Goal: Task Accomplishment & Management: Manage account settings

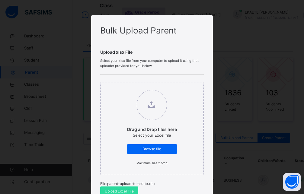
scroll to position [54, 0]
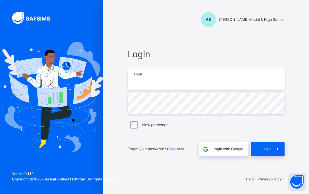
click at [183, 78] on input "email" at bounding box center [206, 79] width 157 height 21
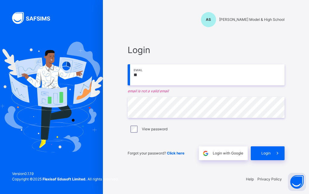
type input "*"
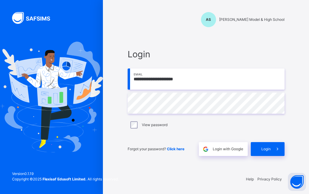
type input "**********"
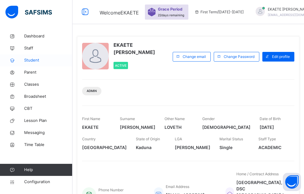
click at [39, 63] on span "Student" at bounding box center [48, 60] width 48 height 6
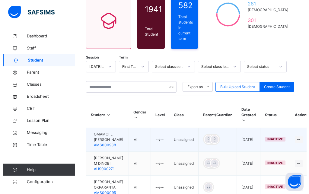
scroll to position [62, 0]
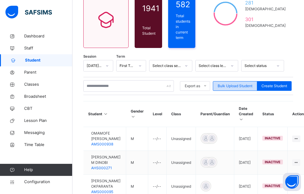
click at [233, 83] on span "Bulk Upload Student" at bounding box center [235, 85] width 35 height 5
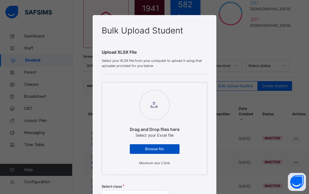
scroll to position [27, 0]
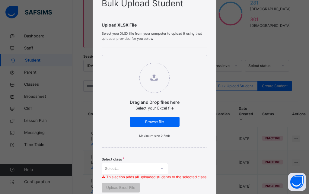
click at [159, 168] on div "Select..." at bounding box center [135, 168] width 66 height 11
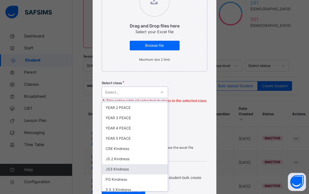
scroll to position [272, 0]
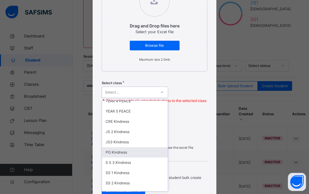
click at [132, 152] on div "PG Kindness" at bounding box center [135, 152] width 66 height 10
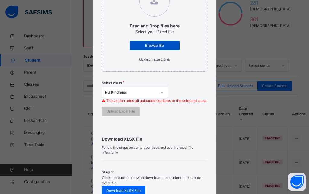
click at [156, 47] on span "Browse file" at bounding box center [154, 45] width 41 height 5
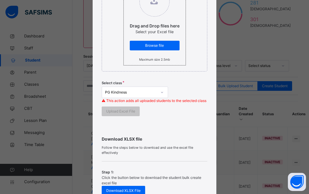
scroll to position [0, 0]
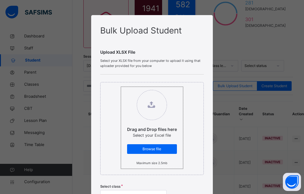
type input "**********"
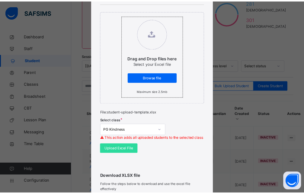
scroll to position [82, 0]
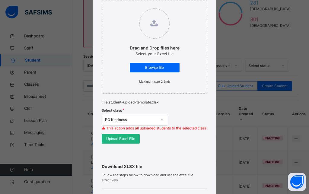
click at [122, 142] on span "Upload Excel File" at bounding box center [120, 138] width 29 height 5
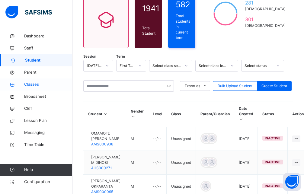
click at [30, 85] on span "Classes" at bounding box center [48, 85] width 48 height 6
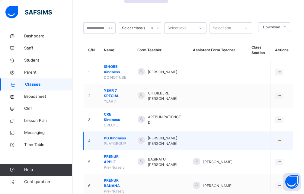
scroll to position [31, 0]
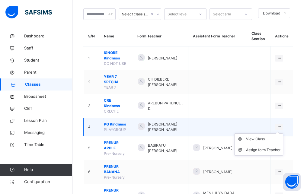
click at [282, 125] on icon at bounding box center [279, 127] width 5 height 5
click at [266, 136] on div "View Class" at bounding box center [263, 139] width 34 height 6
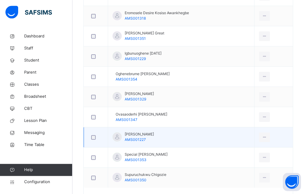
scroll to position [280, 0]
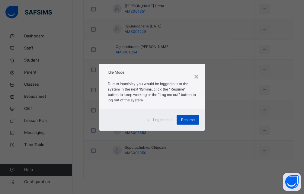
click at [190, 119] on span "Resume" at bounding box center [188, 119] width 14 height 5
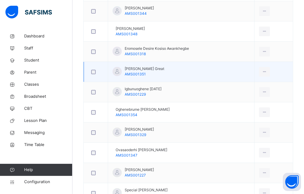
scroll to position [126, 0]
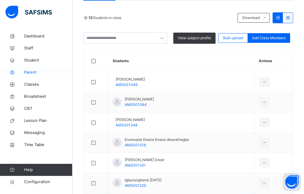
click at [33, 73] on span "Parent" at bounding box center [48, 72] width 48 height 6
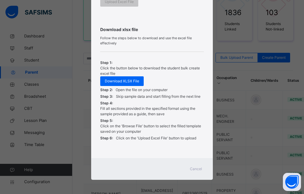
scroll to position [185, 0]
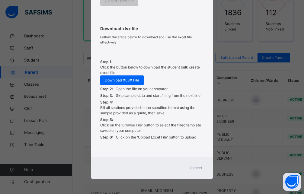
click at [194, 168] on span "Cancel" at bounding box center [196, 167] width 12 height 5
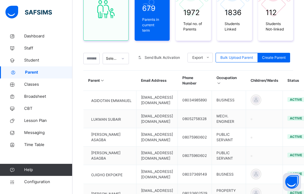
click at [277, 75] on th "Children/Wards" at bounding box center [264, 81] width 37 height 20
click at [98, 55] on div at bounding box center [91, 58] width 16 height 11
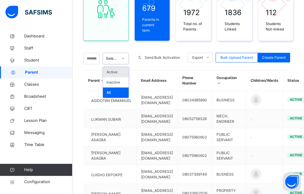
click at [125, 56] on icon at bounding box center [123, 59] width 4 height 6
click at [164, 61] on div "679 Parents in current term 1972 Total no. of Parents 1836 Students Linked 112 …" at bounding box center [188, 141] width 210 height 341
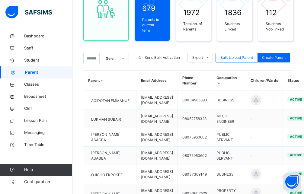
click at [293, 62] on div "679 Parents in current term 1972 Total no. of Parents 1836 Students Linked 112 …" at bounding box center [188, 141] width 210 height 341
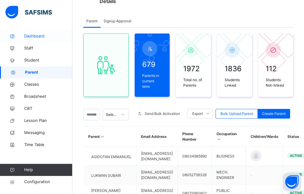
scroll to position [0, 0]
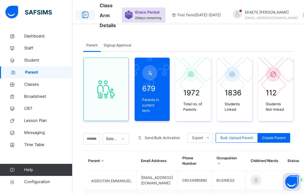
click at [83, 16] on icon at bounding box center [85, 15] width 10 height 11
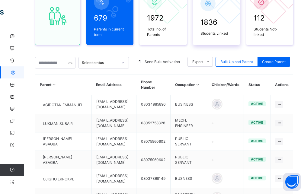
scroll to position [92, 0]
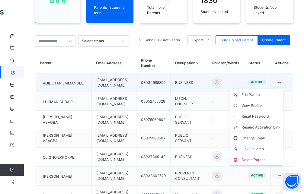
click at [282, 83] on icon at bounding box center [279, 82] width 5 height 5
click at [255, 149] on div "Link Children" at bounding box center [261, 149] width 39 height 6
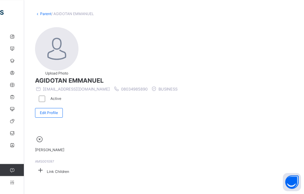
scroll to position [37, 0]
click at [139, 164] on div "Link Children" at bounding box center [164, 170] width 258 height 12
click at [46, 165] on icon at bounding box center [40, 169] width 11 height 9
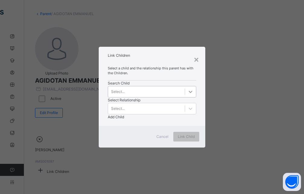
click at [185, 97] on div at bounding box center [190, 91] width 11 height 11
click at [187, 95] on icon at bounding box center [190, 92] width 6 height 6
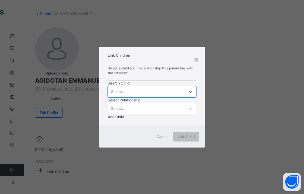
scroll to position [0, 0]
click at [187, 95] on icon at bounding box center [190, 92] width 6 height 6
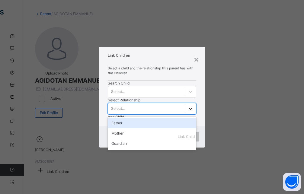
click at [187, 106] on icon at bounding box center [190, 109] width 6 height 6
click at [154, 118] on div "Father" at bounding box center [152, 123] width 88 height 10
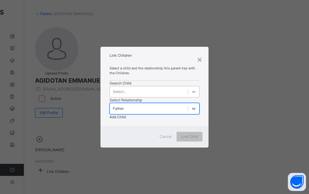
click at [191, 95] on icon at bounding box center [194, 92] width 6 height 6
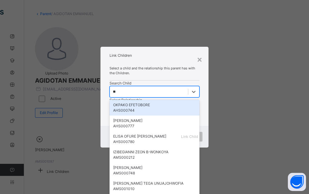
type input "***"
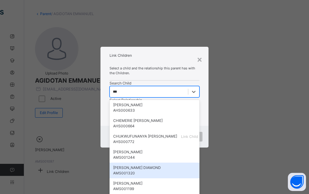
click at [152, 126] on div "Select a child and the relationship this parent has with the Children. Search C…" at bounding box center [155, 93] width 108 height 65
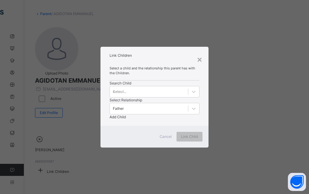
click at [181, 120] on div at bounding box center [155, 120] width 90 height 0
click at [199, 56] on div "×" at bounding box center [200, 59] width 6 height 13
click at [201, 92] on div "Active" at bounding box center [166, 98] width 263 height 13
click at [196, 92] on div "Active" at bounding box center [166, 98] width 263 height 13
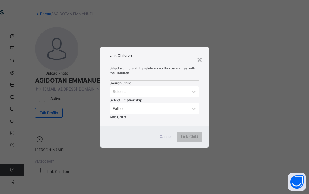
click at [134, 164] on div "Link Children" at bounding box center [166, 170] width 263 height 12
click at [147, 164] on div "Link Children" at bounding box center [166, 170] width 263 height 12
click at [156, 164] on div "Link Children" at bounding box center [166, 170] width 263 height 12
click at [193, 134] on div "ZION EMMANUEL AMS001097 Link Children" at bounding box center [166, 155] width 263 height 42
click at [183, 134] on div "ZION EMMANUEL AMS001097 Link Children" at bounding box center [166, 155] width 263 height 42
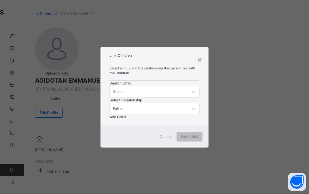
click at [181, 134] on div "ZION EMMANUEL AMS001097 Link Children" at bounding box center [166, 155] width 263 height 42
click at [226, 125] on div "ZION EMMANUEL AMS001097 Link Children" at bounding box center [166, 155] width 263 height 60
click at [228, 125] on div "ZION EMMANUEL AMS001097 Link Children" at bounding box center [166, 155] width 263 height 60
click at [200, 92] on div "Active" at bounding box center [166, 98] width 263 height 13
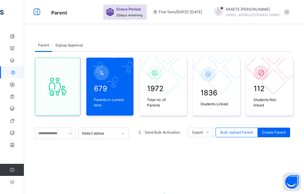
scroll to position [80, 0]
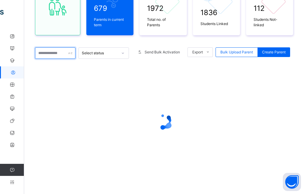
click at [52, 53] on input "text" at bounding box center [55, 52] width 40 height 11
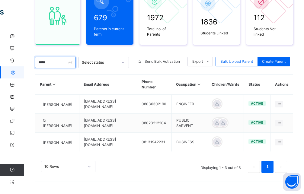
scroll to position [71, 0]
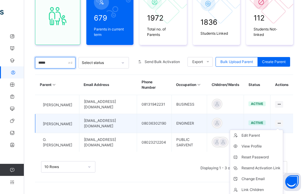
type input "*****"
click at [282, 123] on icon at bounding box center [279, 123] width 5 height 5
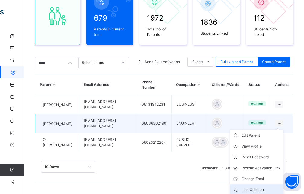
click at [257, 191] on div "Link Children" at bounding box center [261, 190] width 39 height 6
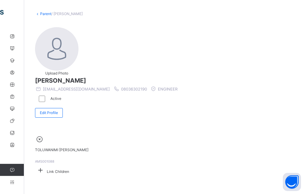
scroll to position [45, 0]
click at [46, 165] on icon at bounding box center [40, 169] width 11 height 9
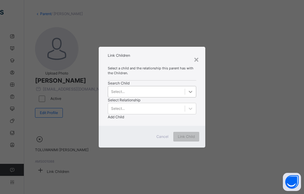
click at [187, 95] on icon at bounding box center [190, 92] width 6 height 6
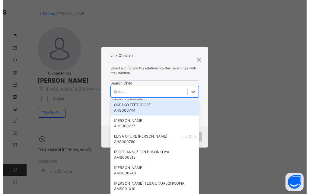
scroll to position [0, 0]
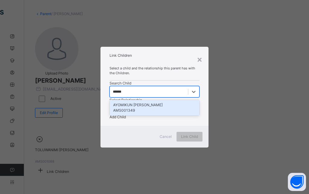
type input "******"
click at [188, 103] on div at bounding box center [193, 108] width 11 height 11
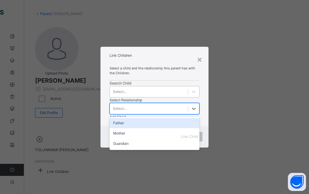
click at [125, 94] on div "Select..." at bounding box center [120, 91] width 14 height 5
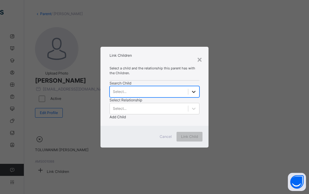
click at [188, 97] on div at bounding box center [193, 91] width 11 height 11
click at [191, 95] on icon at bounding box center [194, 92] width 6 height 6
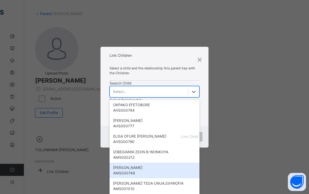
scroll to position [54, 0]
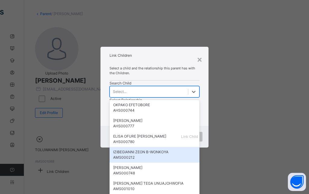
click at [122, 94] on div "Select..." at bounding box center [120, 91] width 14 height 5
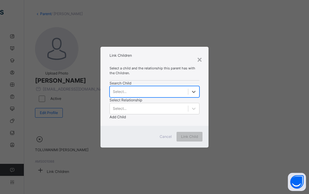
click at [121, 94] on div "Select..." at bounding box center [120, 91] width 14 height 5
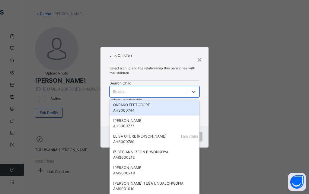
scroll to position [0, 0]
type input "*"
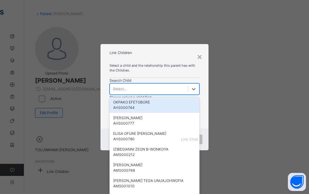
click at [168, 123] on div at bounding box center [155, 123] width 90 height 0
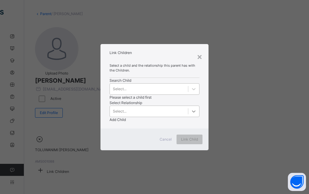
click at [191, 108] on icon at bounding box center [194, 111] width 6 height 6
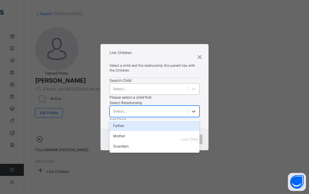
click at [155, 121] on div "Father" at bounding box center [155, 126] width 90 height 10
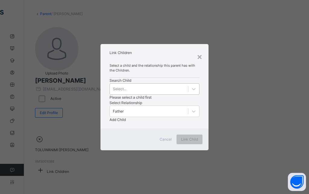
click at [126, 117] on span "Add Child" at bounding box center [118, 119] width 16 height 5
click at [204, 113] on div "Select a child and the relationship this parent has with the Children. Search C…" at bounding box center [155, 94] width 108 height 70
click at [200, 117] on div "Add Child" at bounding box center [155, 119] width 90 height 5
click at [192, 90] on icon at bounding box center [194, 89] width 4 height 2
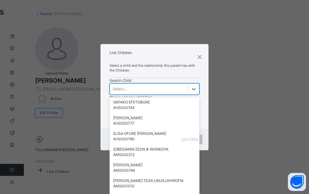
scroll to position [353, 0]
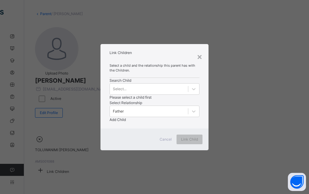
click at [134, 70] on span "Select a child and the relationship this parent has with the Children." at bounding box center [155, 68] width 90 height 10
click at [145, 72] on div "Select a child and the relationship this parent has with the Children." at bounding box center [155, 70] width 90 height 15
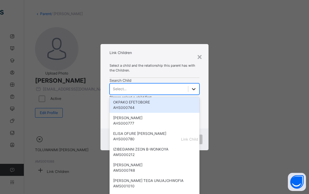
click at [191, 92] on icon at bounding box center [194, 89] width 6 height 6
click at [120, 92] on div "Select..." at bounding box center [120, 88] width 14 height 5
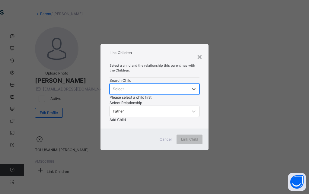
drag, startPoint x: 120, startPoint y: 97, endPoint x: 137, endPoint y: 101, distance: 17.9
click at [120, 92] on div "Select..." at bounding box center [120, 88] width 14 height 5
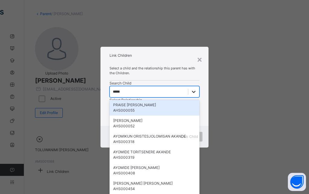
type input "******"
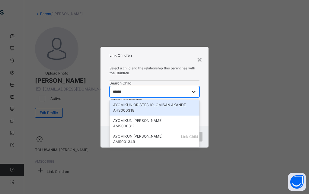
scroll to position [0, 1]
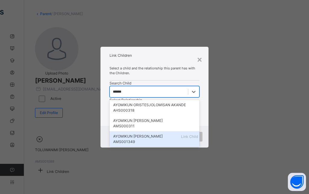
click at [123, 139] on div "AYOMIKUN [PERSON_NAME]" at bounding box center [154, 136] width 83 height 5
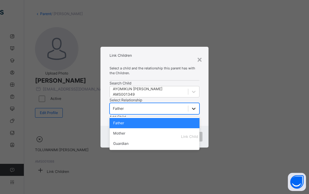
click at [188, 103] on div at bounding box center [193, 108] width 11 height 11
click at [155, 118] on div "Father" at bounding box center [155, 123] width 90 height 10
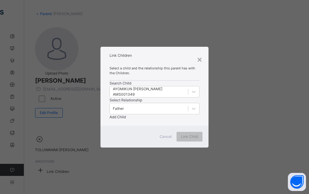
click at [126, 115] on span "Add Child" at bounding box center [118, 117] width 16 height 5
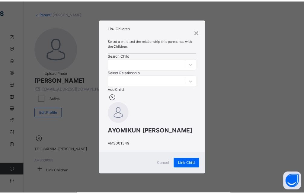
scroll to position [31, 0]
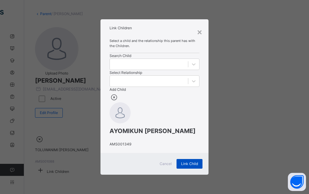
click at [187, 167] on span "Link Child" at bounding box center [189, 163] width 17 height 5
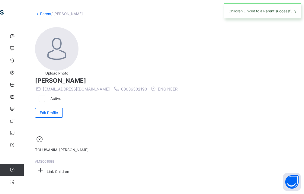
scroll to position [0, 0]
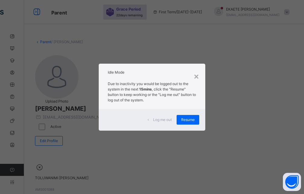
click at [192, 118] on span "Resume" at bounding box center [188, 119] width 14 height 5
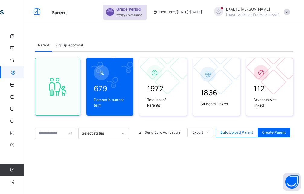
scroll to position [71, 0]
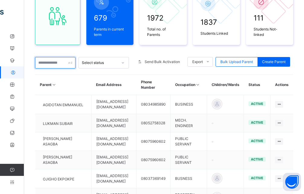
click at [53, 62] on input "text" at bounding box center [55, 62] width 40 height 11
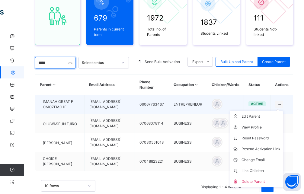
type input "*****"
click at [282, 105] on icon at bounding box center [279, 104] width 5 height 5
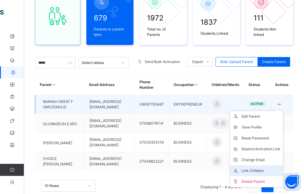
click at [264, 171] on div "Link Children" at bounding box center [261, 171] width 39 height 6
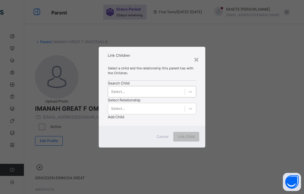
click at [120, 94] on div "Select..." at bounding box center [118, 91] width 14 height 5
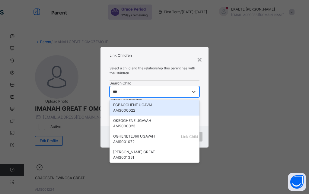
type input "****"
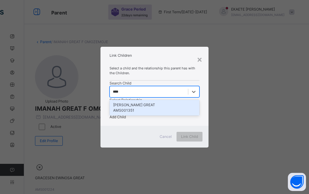
click at [129, 113] on div "AMS001351" at bounding box center [154, 110] width 83 height 5
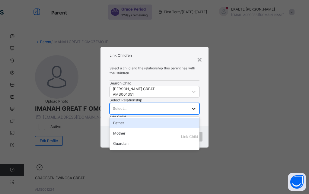
click at [191, 106] on icon at bounding box center [194, 109] width 6 height 6
click at [159, 118] on div "Father" at bounding box center [155, 123] width 90 height 10
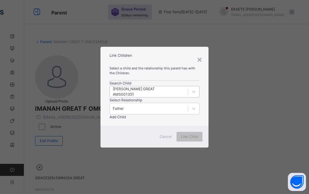
click at [126, 115] on span "Add Child" at bounding box center [118, 117] width 16 height 5
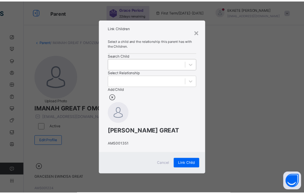
scroll to position [40, 0]
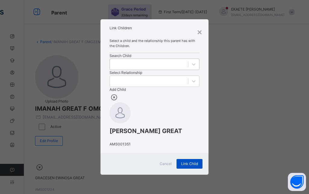
click at [186, 167] on span "Link Child" at bounding box center [189, 163] width 17 height 5
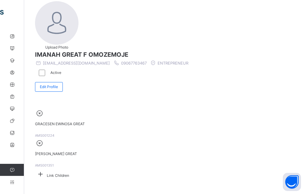
scroll to position [53, 0]
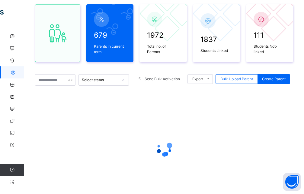
scroll to position [71, 0]
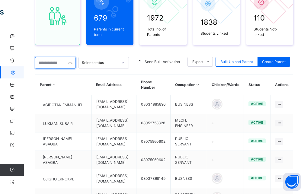
click at [53, 64] on input "text" at bounding box center [55, 62] width 40 height 11
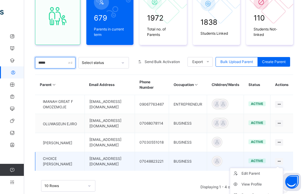
type input "*****"
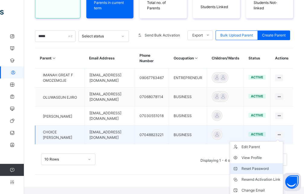
scroll to position [120, 0]
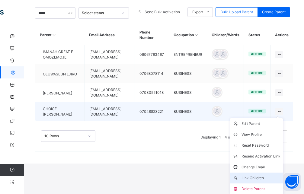
click at [263, 177] on div "Link Children" at bounding box center [261, 178] width 39 height 6
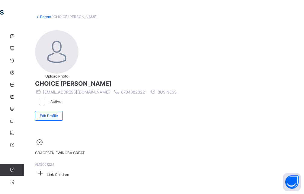
scroll to position [45, 0]
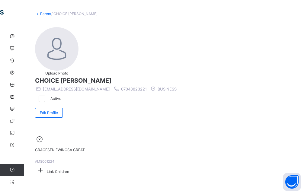
click at [46, 165] on icon at bounding box center [40, 169] width 11 height 9
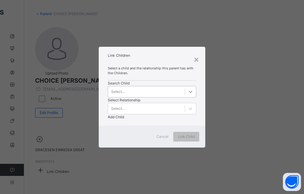
click at [187, 95] on icon at bounding box center [190, 92] width 6 height 6
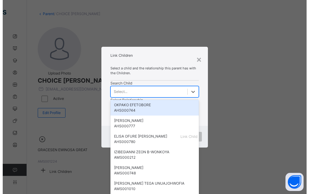
scroll to position [0, 0]
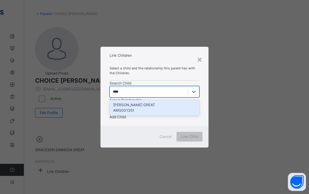
type input "*****"
click at [123, 108] on div "[PERSON_NAME] GREAT AMS001351" at bounding box center [155, 108] width 90 height 16
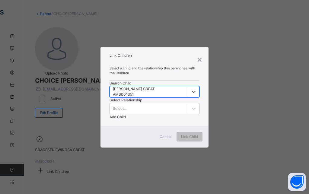
click at [161, 103] on div "Select..." at bounding box center [155, 108] width 90 height 11
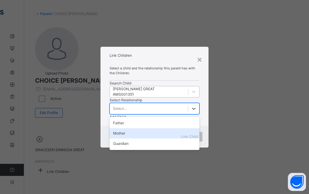
click at [160, 128] on div "Mother" at bounding box center [155, 133] width 90 height 10
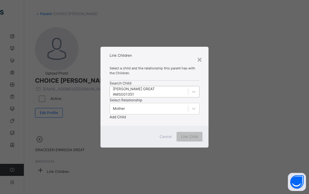
click at [126, 115] on span "Add Child" at bounding box center [118, 117] width 16 height 5
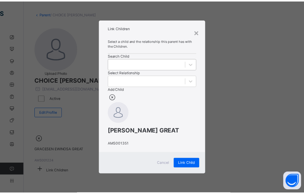
scroll to position [40, 0]
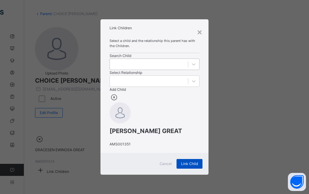
click at [187, 167] on span "Link Child" at bounding box center [189, 163] width 17 height 5
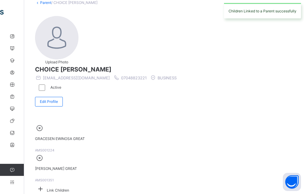
scroll to position [53, 0]
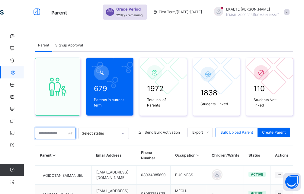
click at [65, 133] on input "text" at bounding box center [55, 133] width 40 height 11
click at [47, 133] on input "text" at bounding box center [55, 133] width 40 height 11
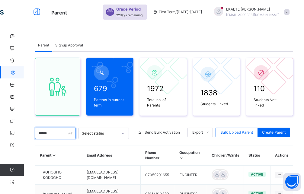
scroll to position [31, 0]
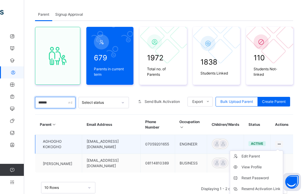
type input "******"
click at [281, 143] on div at bounding box center [279, 144] width 8 height 7
click at [282, 144] on icon at bounding box center [279, 144] width 5 height 5
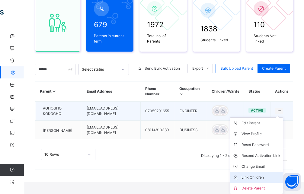
click at [260, 180] on div "Link Children" at bounding box center [261, 178] width 39 height 6
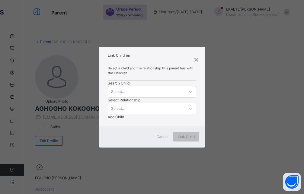
click at [120, 94] on div "Select..." at bounding box center [118, 91] width 14 height 5
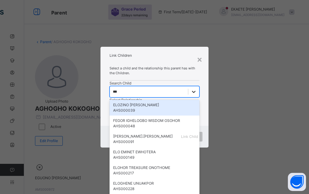
type input "****"
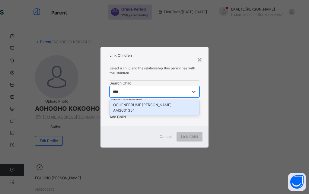
click at [120, 113] on div "AMS001354" at bounding box center [154, 110] width 83 height 5
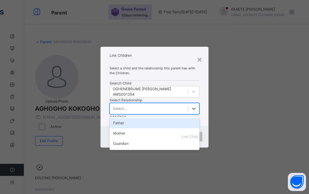
click at [126, 106] on div "Select..." at bounding box center [120, 108] width 14 height 5
click at [156, 118] on div "Father" at bounding box center [155, 123] width 90 height 10
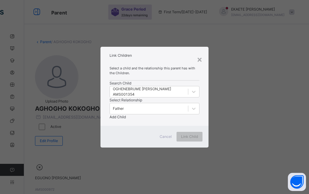
click at [126, 115] on span "Add Child" at bounding box center [118, 117] width 16 height 5
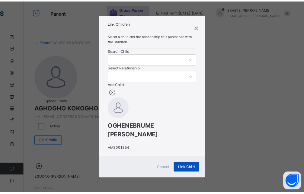
scroll to position [31, 0]
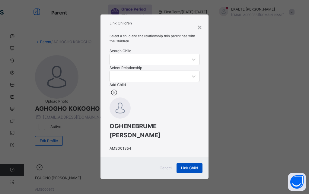
click at [187, 169] on span "Link Child" at bounding box center [189, 167] width 17 height 5
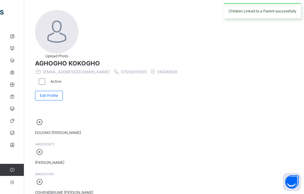
scroll to position [0, 0]
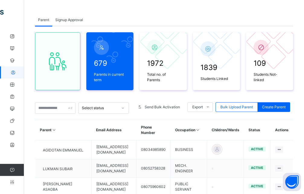
scroll to position [2, 0]
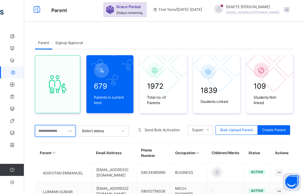
click at [57, 130] on input "text" at bounding box center [55, 130] width 40 height 11
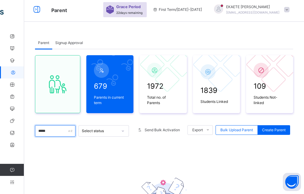
click at [45, 130] on input "*****" at bounding box center [55, 130] width 40 height 11
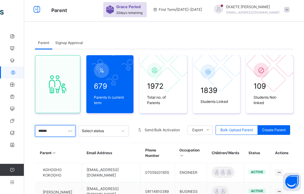
scroll to position [52, 0]
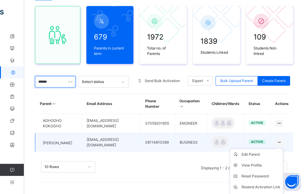
type input "******"
click at [282, 143] on icon at bounding box center [279, 142] width 5 height 5
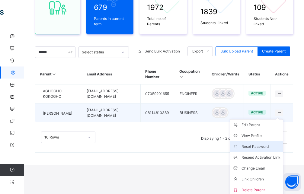
scroll to position [83, 0]
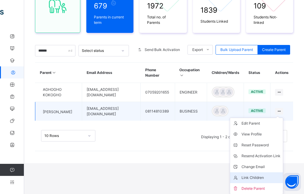
click at [255, 176] on div "Link Children" at bounding box center [261, 178] width 39 height 6
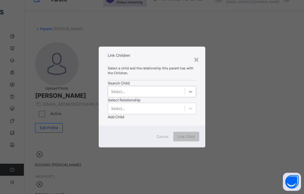
scroll to position [45, 0]
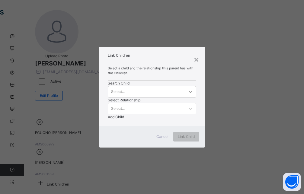
click at [187, 95] on icon at bounding box center [190, 92] width 6 height 6
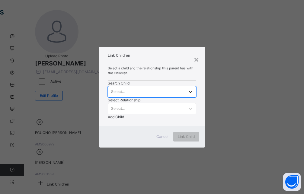
click at [187, 95] on icon at bounding box center [190, 92] width 6 height 6
click at [185, 97] on div at bounding box center [190, 91] width 11 height 11
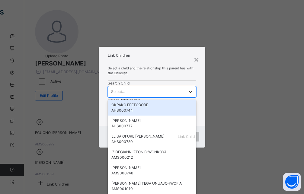
click at [189, 93] on icon at bounding box center [191, 92] width 4 height 2
click at [185, 97] on div at bounding box center [190, 91] width 11 height 11
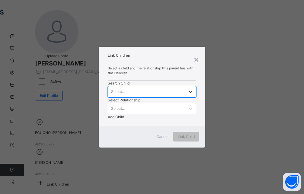
click at [187, 95] on icon at bounding box center [190, 92] width 6 height 6
click at [185, 97] on div at bounding box center [190, 91] width 11 height 11
click at [119, 94] on div "Select..." at bounding box center [118, 91] width 14 height 5
click at [187, 95] on icon at bounding box center [190, 92] width 6 height 6
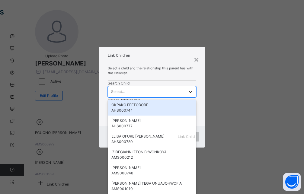
click at [189, 93] on icon at bounding box center [191, 92] width 4 height 2
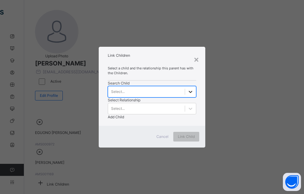
click at [189, 93] on icon at bounding box center [191, 92] width 4 height 2
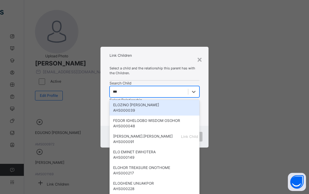
type input "****"
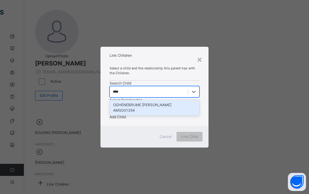
click at [128, 113] on div "AMS001354" at bounding box center [154, 110] width 83 height 5
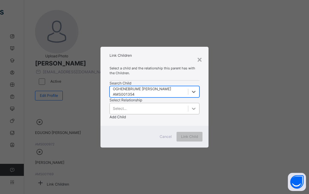
click at [191, 106] on icon at bounding box center [194, 109] width 6 height 6
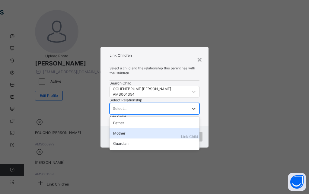
click at [159, 128] on div "Mother" at bounding box center [155, 133] width 90 height 10
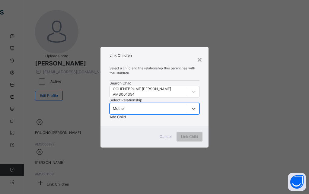
click at [126, 115] on span "Add Child" at bounding box center [118, 117] width 16 height 5
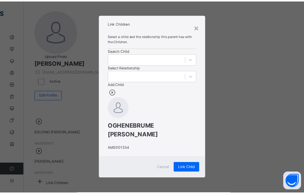
scroll to position [31, 0]
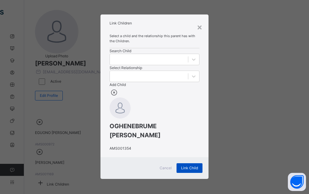
click at [183, 170] on span "Link Child" at bounding box center [189, 167] width 17 height 5
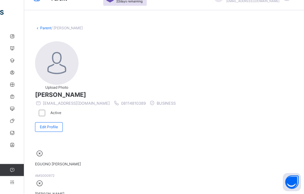
scroll to position [0, 0]
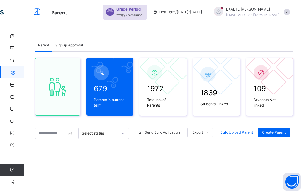
scroll to position [80, 0]
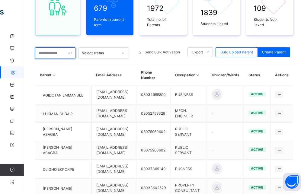
click at [63, 53] on input "text" at bounding box center [55, 52] width 40 height 11
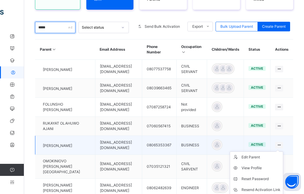
scroll to position [142, 0]
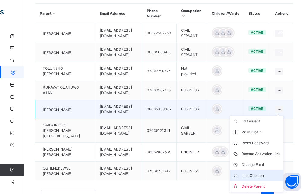
type input "*****"
click at [255, 174] on div "Link Children" at bounding box center [261, 176] width 39 height 6
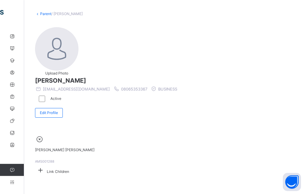
scroll to position [45, 0]
click at [46, 165] on icon at bounding box center [40, 169] width 11 height 9
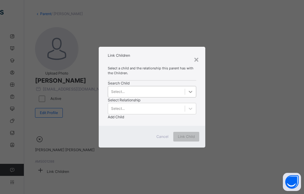
click at [187, 95] on icon at bounding box center [190, 92] width 6 height 6
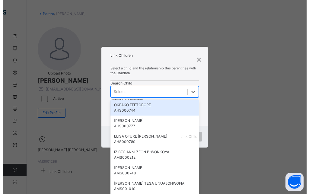
scroll to position [0, 0]
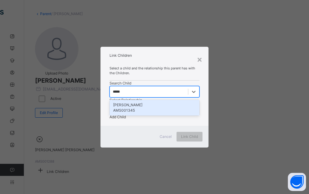
type input "******"
click at [120, 108] on div "[PERSON_NAME]" at bounding box center [154, 104] width 83 height 5
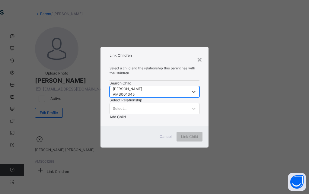
scroll to position [0, 1]
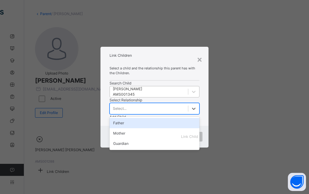
click at [126, 106] on div "Select..." at bounding box center [120, 108] width 14 height 5
click at [158, 118] on div "Father" at bounding box center [155, 123] width 90 height 10
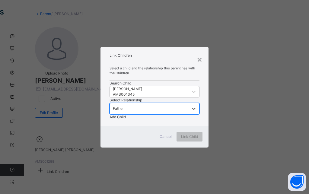
click at [126, 115] on span "Add Child" at bounding box center [118, 117] width 16 height 5
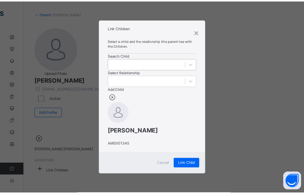
scroll to position [31, 0]
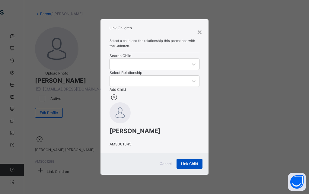
click at [186, 167] on span "Link Child" at bounding box center [189, 163] width 17 height 5
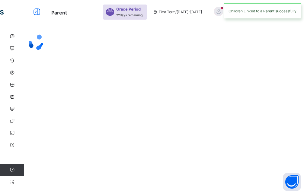
scroll to position [0, 0]
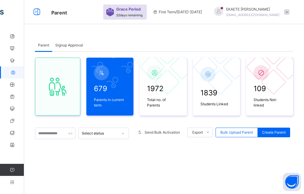
scroll to position [80, 0]
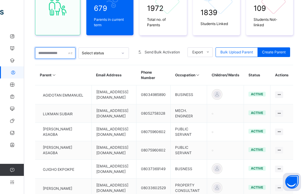
click at [47, 53] on input "text" at bounding box center [55, 52] width 40 height 11
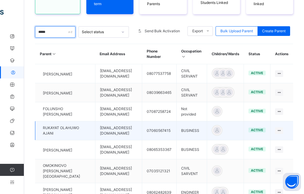
scroll to position [142, 0]
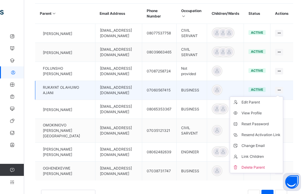
type input "*****"
click at [282, 89] on icon at bounding box center [279, 90] width 5 height 5
click at [268, 156] on div "Link Children" at bounding box center [261, 157] width 39 height 6
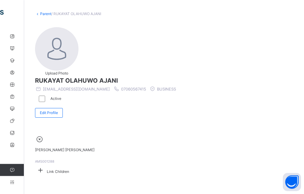
scroll to position [31, 0]
click at [46, 165] on icon at bounding box center [40, 169] width 11 height 9
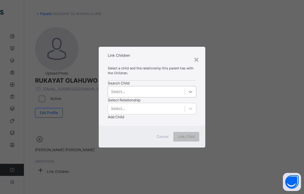
click at [187, 95] on icon at bounding box center [190, 92] width 6 height 6
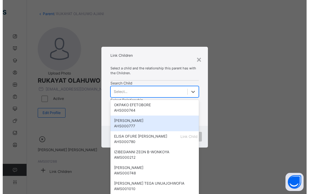
scroll to position [0, 0]
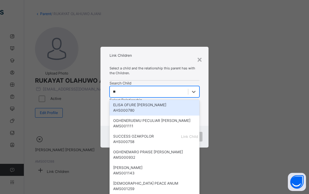
type input "***"
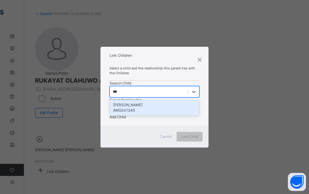
click at [122, 108] on div "[PERSON_NAME]" at bounding box center [154, 104] width 83 height 5
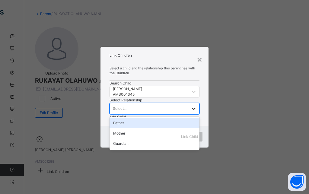
click at [191, 106] on icon at bounding box center [194, 109] width 6 height 6
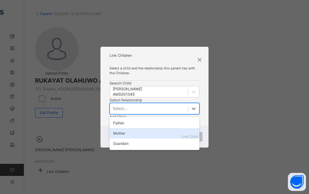
click at [163, 128] on div "Mother" at bounding box center [155, 133] width 90 height 10
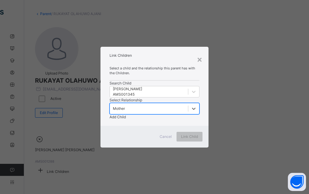
click at [126, 115] on span "Add Child" at bounding box center [118, 117] width 16 height 5
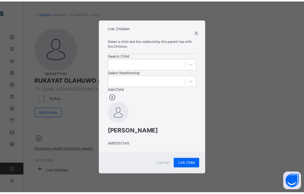
scroll to position [31, 0]
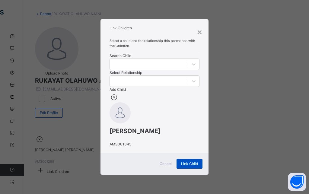
click at [185, 167] on span "Link Child" at bounding box center [189, 163] width 17 height 5
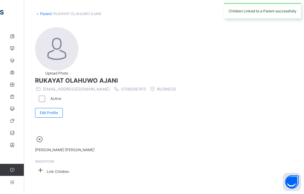
scroll to position [0, 0]
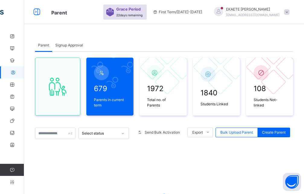
scroll to position [80, 0]
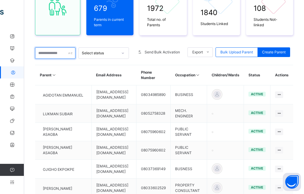
click at [58, 51] on input "text" at bounding box center [55, 52] width 40 height 11
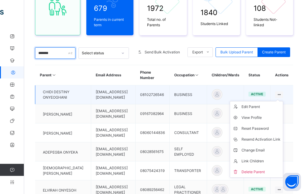
type input "*******"
click at [282, 97] on icon at bounding box center [279, 94] width 5 height 5
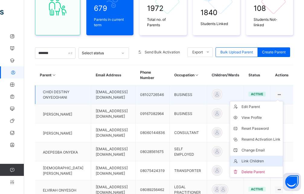
click at [270, 162] on div "Link Children" at bounding box center [261, 161] width 39 height 6
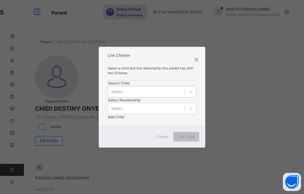
click at [121, 94] on div "Select..." at bounding box center [118, 91] width 14 height 5
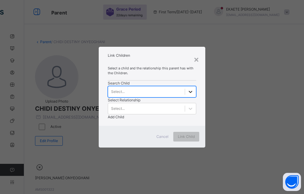
click at [187, 95] on icon at bounding box center [190, 92] width 6 height 6
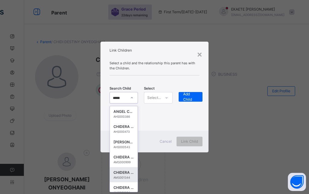
click at [122, 178] on div "AMS001344" at bounding box center [124, 178] width 21 height 4
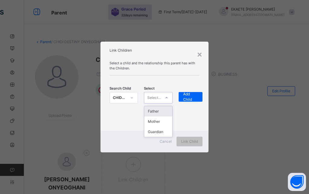
click at [164, 98] on div at bounding box center [167, 98] width 10 height 10
click at [160, 114] on div "Father" at bounding box center [158, 111] width 28 height 10
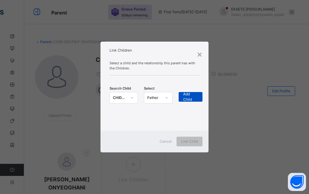
click at [194, 98] on span "Add Child" at bounding box center [190, 96] width 15 height 11
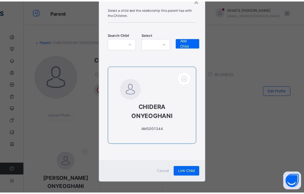
scroll to position [31, 0]
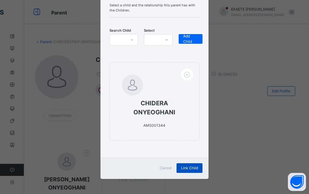
click at [182, 167] on span "Link Child" at bounding box center [189, 167] width 17 height 5
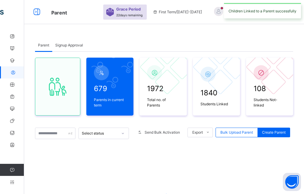
scroll to position [80, 0]
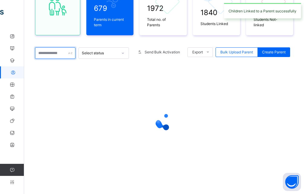
click at [55, 52] on input "text" at bounding box center [55, 52] width 40 height 11
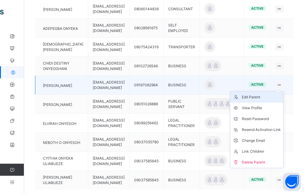
scroll to position [173, 0]
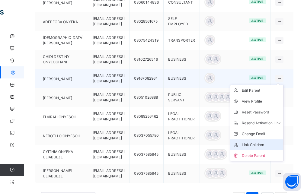
type input "******"
click at [281, 148] on div "Link Children" at bounding box center [261, 145] width 39 height 6
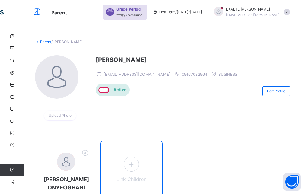
click at [133, 162] on icon at bounding box center [131, 165] width 11 height 12
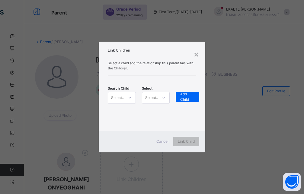
click at [130, 98] on icon at bounding box center [130, 97] width 2 height 1
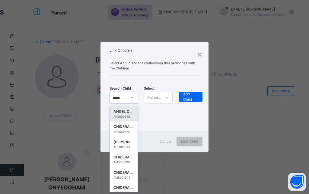
type input "******"
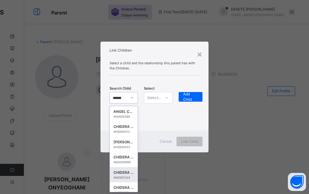
click at [126, 174] on div "CHIDERA ONYEOGHANI" at bounding box center [124, 173] width 21 height 6
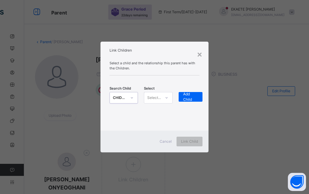
click at [163, 97] on div at bounding box center [167, 98] width 10 height 10
click at [155, 122] on div "Mother" at bounding box center [158, 122] width 28 height 10
click at [185, 96] on span "Add Child" at bounding box center [190, 96] width 15 height 11
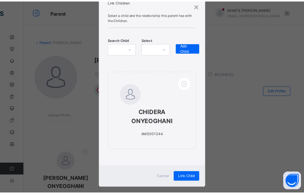
scroll to position [31, 0]
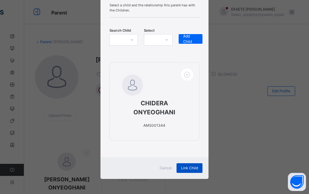
click at [182, 165] on div "Link Child" at bounding box center [190, 168] width 26 height 10
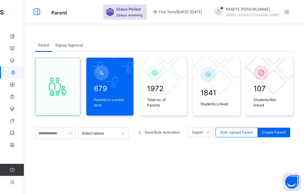
scroll to position [80, 0]
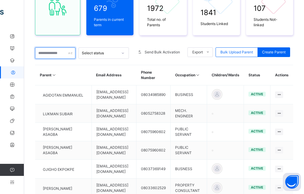
click at [64, 56] on input "text" at bounding box center [55, 52] width 40 height 11
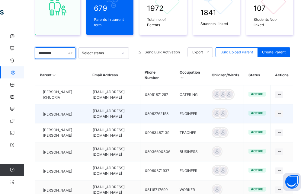
type input "*********"
click at [290, 119] on td "Edit Parent View Profile Reset Password Resend Activation Link Change Email Lin…" at bounding box center [282, 113] width 23 height 19
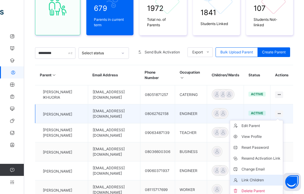
click at [265, 183] on div "Link Children" at bounding box center [261, 180] width 39 height 6
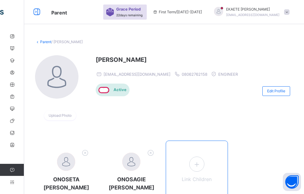
click at [201, 165] on icon at bounding box center [196, 165] width 11 height 12
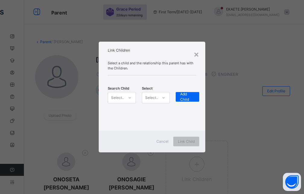
click at [122, 98] on div "Select..." at bounding box center [118, 97] width 14 height 11
click at [129, 97] on icon at bounding box center [130, 98] width 4 height 6
click at [130, 98] on icon at bounding box center [130, 98] width 4 height 6
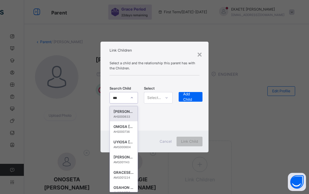
type input "****"
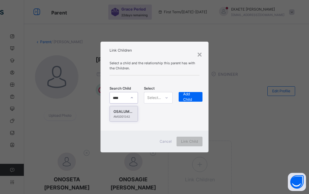
click at [126, 114] on div "OSALUMESE [PERSON_NAME]" at bounding box center [124, 112] width 21 height 6
click at [157, 94] on div "Select..." at bounding box center [154, 97] width 14 height 11
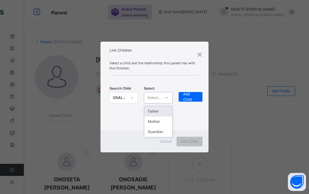
click at [155, 108] on div "Father" at bounding box center [158, 111] width 28 height 10
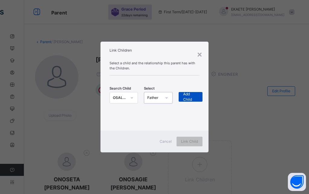
click at [187, 100] on span "Add Child" at bounding box center [190, 96] width 15 height 11
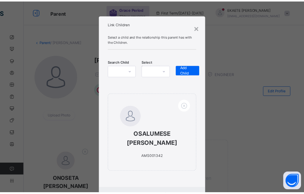
scroll to position [31, 0]
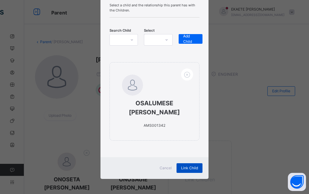
click at [186, 168] on span "Link Child" at bounding box center [189, 167] width 17 height 5
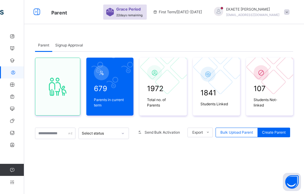
scroll to position [80, 0]
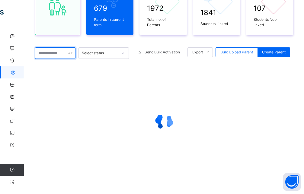
click at [59, 51] on input "text" at bounding box center [55, 52] width 40 height 11
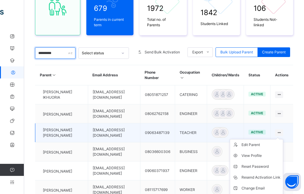
type input "*********"
click at [282, 135] on icon at bounding box center [279, 132] width 5 height 5
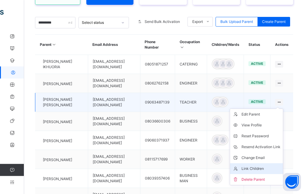
scroll to position [111, 0]
click at [262, 171] on div "Link Children" at bounding box center [261, 168] width 39 height 6
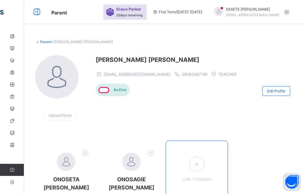
click at [202, 168] on icon at bounding box center [196, 165] width 11 height 12
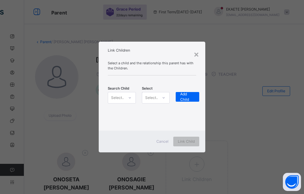
click at [130, 98] on icon at bounding box center [130, 98] width 4 height 6
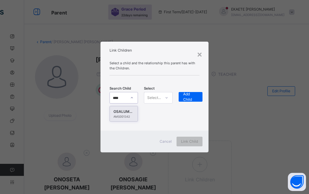
type input "*****"
click at [127, 115] on div "AMS001342" at bounding box center [124, 117] width 21 height 4
click at [154, 98] on div "Select..." at bounding box center [154, 97] width 14 height 11
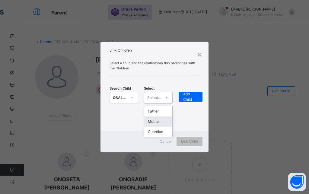
click at [161, 123] on div "Mother" at bounding box center [158, 122] width 28 height 10
click at [201, 100] on div "Add Child" at bounding box center [191, 97] width 24 height 10
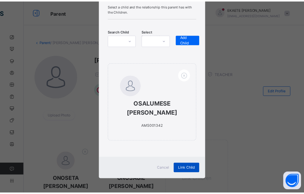
scroll to position [31, 0]
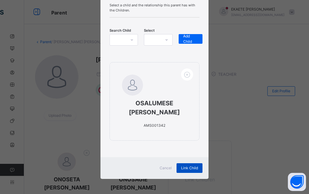
click at [195, 168] on span "Link Child" at bounding box center [189, 167] width 17 height 5
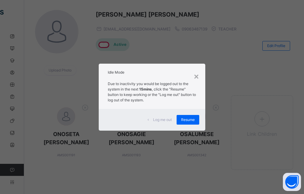
scroll to position [0, 0]
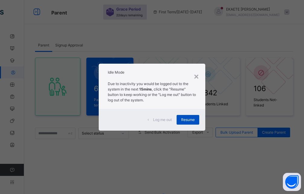
click at [197, 121] on div "Resume" at bounding box center [188, 120] width 23 height 10
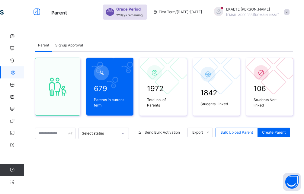
scroll to position [80, 0]
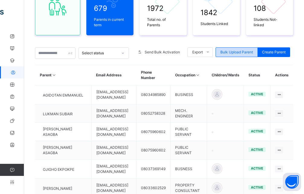
click at [234, 50] on span "Bulk Upload Parent" at bounding box center [236, 52] width 33 height 5
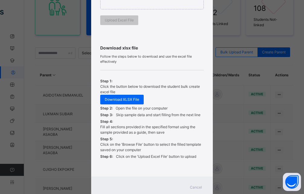
scroll to position [104, 0]
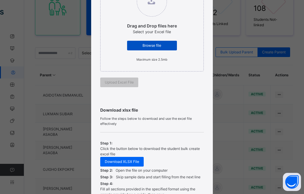
click at [147, 47] on span "Browse file" at bounding box center [152, 45] width 41 height 5
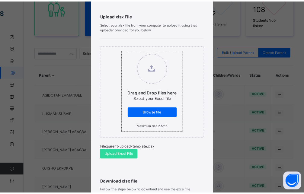
scroll to position [54, 0]
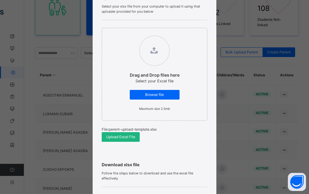
click at [122, 139] on span "Upload Excel File" at bounding box center [120, 136] width 29 height 5
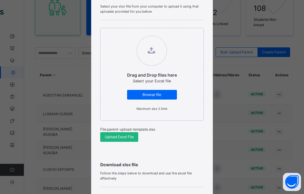
click at [116, 136] on span "Upload Excel File" at bounding box center [119, 136] width 29 height 5
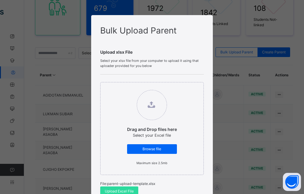
scroll to position [191, 0]
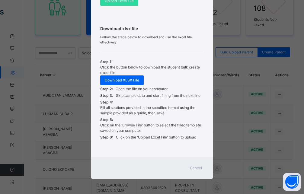
click at [191, 169] on span "Cancel" at bounding box center [196, 167] width 12 height 5
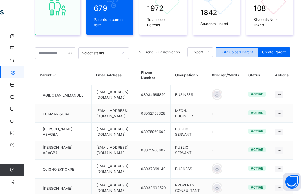
click at [242, 52] on span "Bulk Upload Parent" at bounding box center [236, 52] width 33 height 5
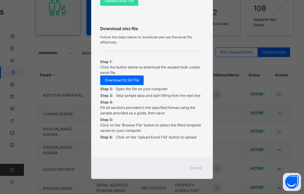
click at [194, 166] on span "Cancel" at bounding box center [196, 167] width 12 height 5
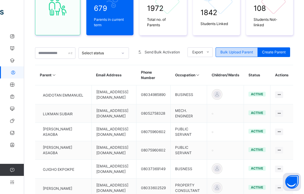
click at [239, 55] on span "Bulk Upload Parent" at bounding box center [236, 52] width 33 height 5
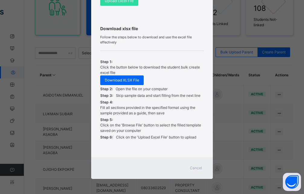
scroll to position [109, 0]
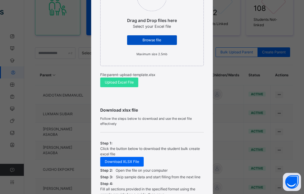
click at [147, 36] on div "Browse file" at bounding box center [152, 40] width 50 height 10
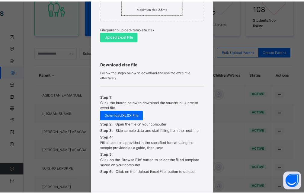
scroll to position [163, 0]
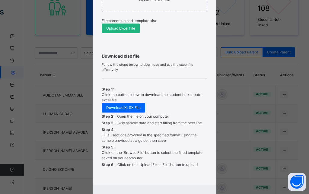
click at [124, 30] on span "Upload Excel File" at bounding box center [120, 28] width 29 height 5
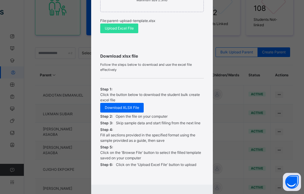
click at [76, 43] on div "Bulk Upload Parent Upload xlsx File Select your xlsx file from your computer to…" at bounding box center [152, 97] width 304 height 194
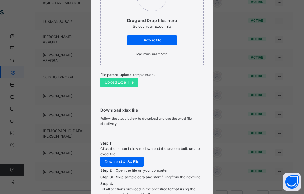
scroll to position [191, 0]
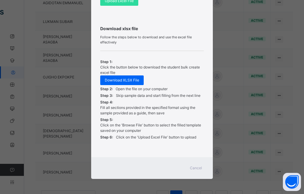
click at [197, 169] on span "Cancel" at bounding box center [196, 167] width 12 height 5
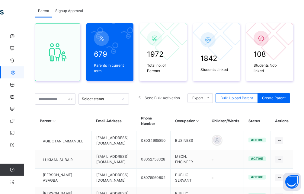
scroll to position [19, 0]
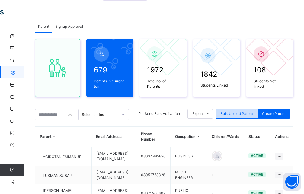
click at [236, 113] on span "Bulk Upload Parent" at bounding box center [236, 113] width 33 height 5
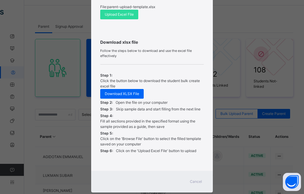
scroll to position [109, 0]
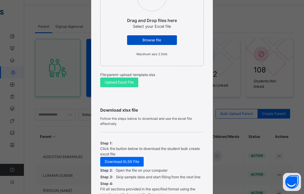
click at [146, 39] on span "Browse file" at bounding box center [152, 39] width 41 height 5
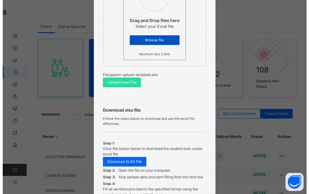
scroll to position [0, 0]
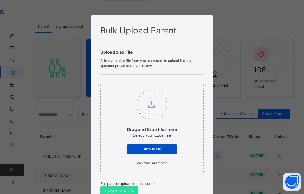
type input "**********"
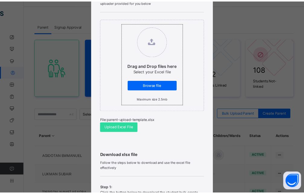
scroll to position [82, 0]
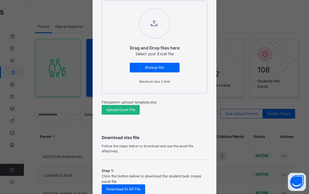
click at [121, 111] on span "Upload Excel File" at bounding box center [120, 109] width 29 height 5
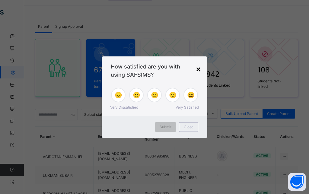
click at [200, 69] on div "×" at bounding box center [199, 68] width 6 height 13
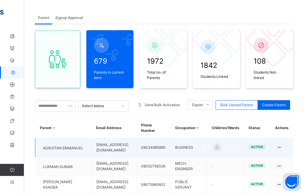
scroll to position [0, 0]
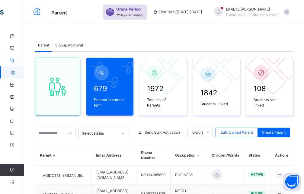
click at [10, 61] on icon at bounding box center [12, 60] width 24 height 5
click at [12, 61] on icon at bounding box center [12, 60] width 24 height 5
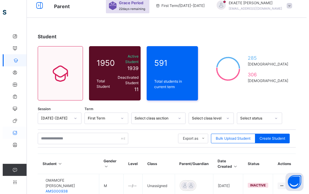
scroll to position [62, 0]
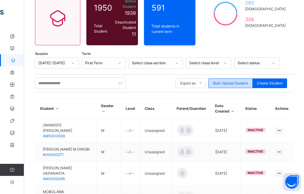
click at [230, 81] on span "Bulk Upload Student" at bounding box center [230, 83] width 35 height 5
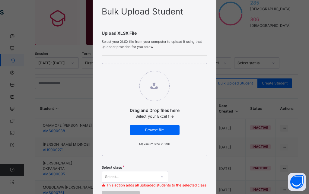
scroll to position [27, 0]
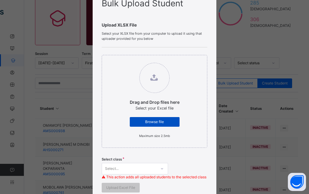
click at [146, 121] on span "Browse file" at bounding box center [154, 121] width 41 height 5
click at [124, 60] on input "Drag and Drop files here Select your Excel file Browse file Maximum size 2.5mb" at bounding box center [124, 60] width 0 height 0
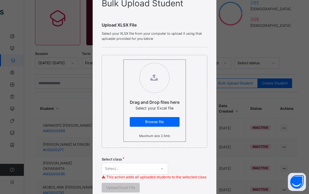
scroll to position [109, 0]
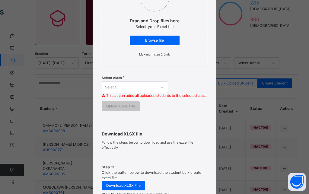
click at [130, 87] on div "Select..." at bounding box center [129, 87] width 54 height 9
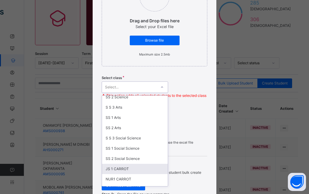
scroll to position [462, 0]
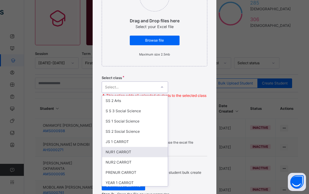
click at [125, 155] on div "NUR1 CARROT" at bounding box center [135, 152] width 66 height 10
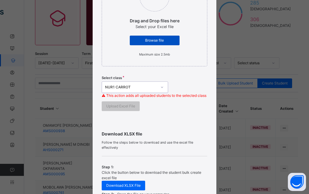
click at [153, 39] on span "Browse file" at bounding box center [154, 40] width 41 height 5
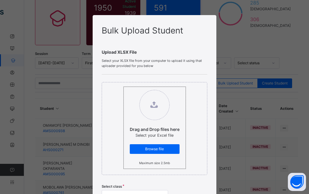
type input "**********"
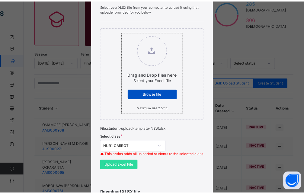
scroll to position [82, 0]
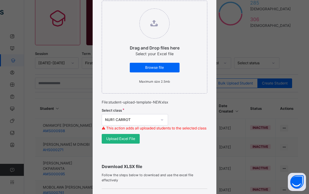
click at [112, 142] on span "Upload Excel File" at bounding box center [120, 138] width 29 height 5
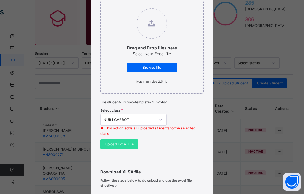
click at [239, 40] on div "Bulk Upload Student Upload XLSX File Select your XLSX file from your computer t…" at bounding box center [152, 97] width 304 height 194
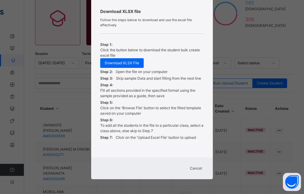
scroll to position [242, 0]
click at [194, 169] on span "Cancel" at bounding box center [196, 167] width 12 height 5
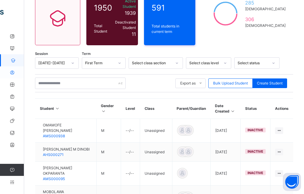
click at [11, 73] on icon at bounding box center [12, 72] width 24 height 5
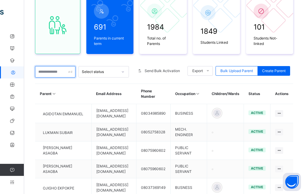
click at [56, 69] on input "text" at bounding box center [55, 71] width 40 height 11
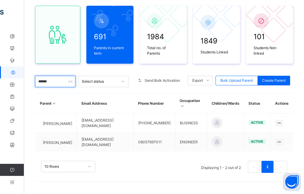
scroll to position [52, 0]
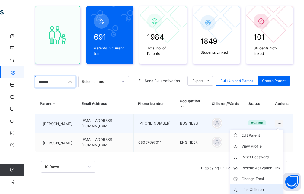
type input "*******"
click at [259, 187] on div "Link Children" at bounding box center [261, 190] width 39 height 6
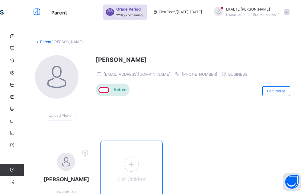
click at [131, 162] on icon at bounding box center [131, 165] width 11 height 12
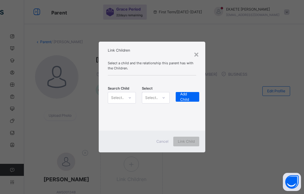
click at [129, 98] on icon at bounding box center [130, 98] width 4 height 6
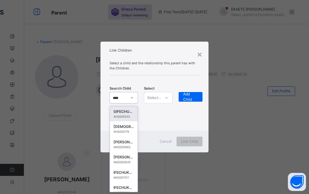
type input "*****"
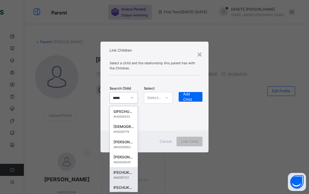
scroll to position [5, 0]
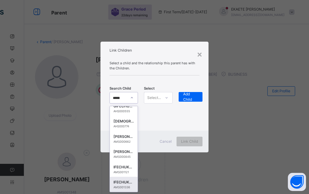
click at [124, 185] on div "IFECHUKWUDI [PERSON_NAME]" at bounding box center [124, 182] width 21 height 6
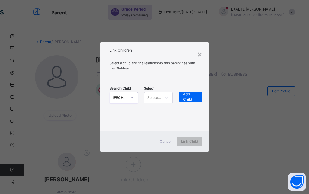
click at [167, 96] on div at bounding box center [167, 98] width 10 height 10
click at [157, 122] on div "Mother" at bounding box center [158, 122] width 28 height 10
click at [191, 90] on div "Search Child IFECHUKWUDI CHRISTOPHER IKEMEFUNA AMS001336 Select Relationship Mo…" at bounding box center [155, 98] width 90 height 27
click at [192, 95] on span "Add Child" at bounding box center [190, 96] width 15 height 11
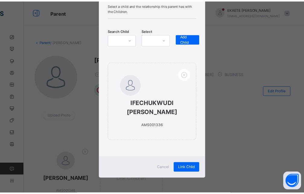
scroll to position [40, 0]
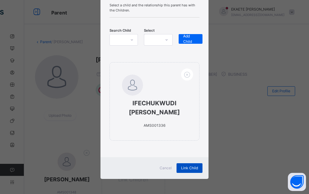
click at [178, 168] on div "Link Child" at bounding box center [190, 168] width 26 height 10
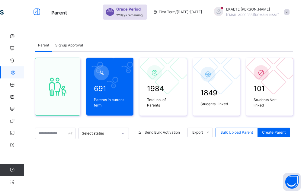
scroll to position [52, 0]
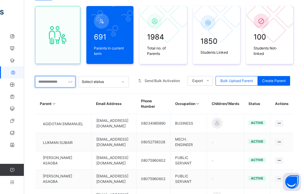
click at [51, 78] on input "text" at bounding box center [55, 81] width 40 height 11
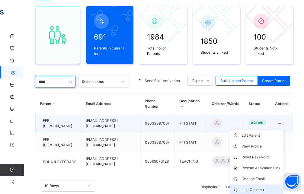
type input "*****"
click at [254, 188] on div "Link Children" at bounding box center [261, 190] width 39 height 6
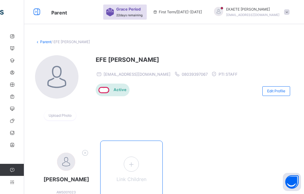
click at [135, 165] on icon at bounding box center [131, 165] width 11 height 12
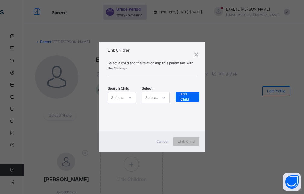
click at [120, 99] on div "Select..." at bounding box center [118, 97] width 14 height 11
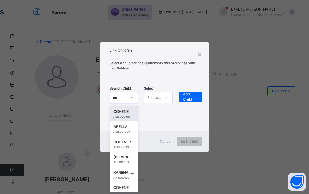
type input "****"
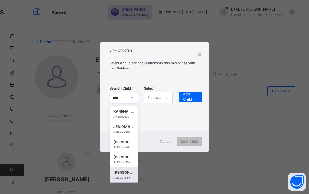
click at [121, 177] on div "AMS001339" at bounding box center [124, 178] width 21 height 4
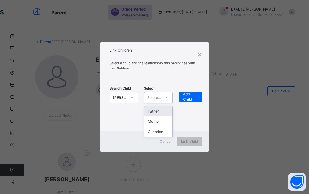
click at [166, 97] on icon at bounding box center [167, 98] width 4 height 6
click at [163, 112] on div "Father" at bounding box center [158, 111] width 28 height 10
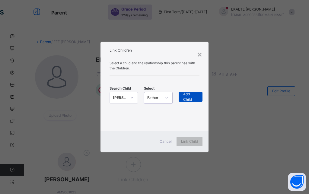
click at [186, 98] on span "Add Child" at bounding box center [190, 96] width 15 height 11
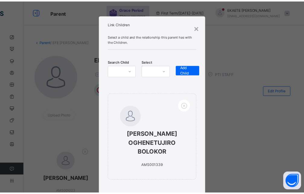
scroll to position [40, 0]
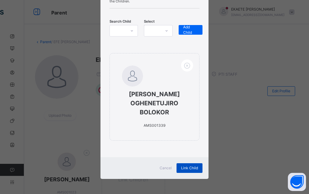
click at [193, 171] on div "Link Child" at bounding box center [190, 168] width 26 height 10
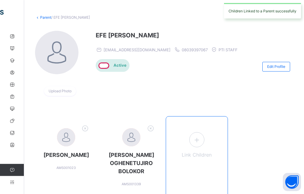
scroll to position [53, 0]
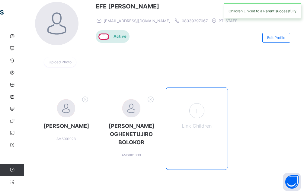
click at [200, 114] on icon at bounding box center [196, 111] width 11 height 12
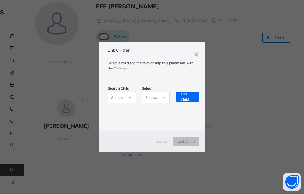
click at [130, 98] on icon at bounding box center [130, 98] width 4 height 6
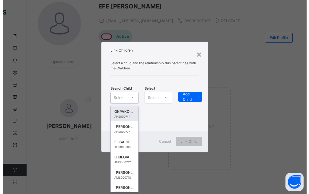
scroll to position [0, 0]
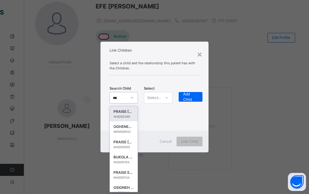
type input "****"
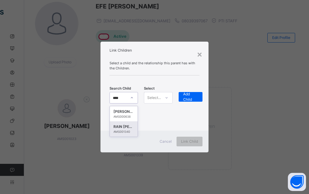
click at [124, 129] on div "RAIN [PERSON_NAME]" at bounding box center [124, 127] width 21 height 6
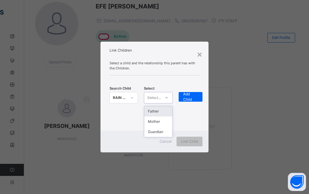
click at [165, 97] on icon at bounding box center [167, 98] width 4 height 6
click at [159, 114] on div "Father" at bounding box center [158, 111] width 28 height 10
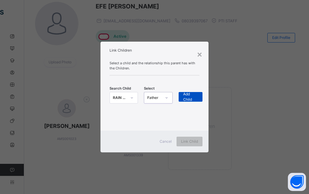
click at [198, 98] on span "Add Child" at bounding box center [190, 96] width 15 height 11
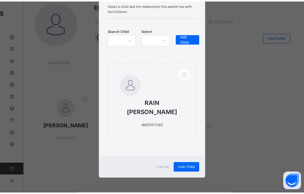
scroll to position [40, 0]
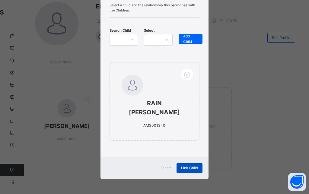
click at [186, 168] on span "Link Child" at bounding box center [189, 167] width 17 height 5
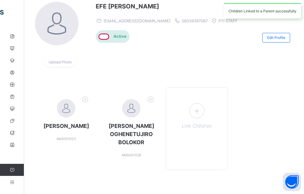
scroll to position [0, 0]
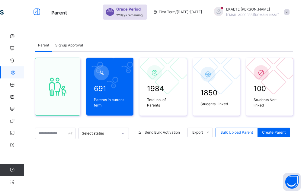
scroll to position [52, 0]
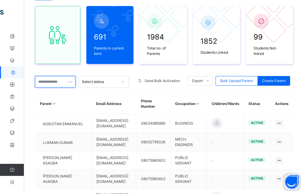
click at [52, 83] on input "text" at bounding box center [55, 81] width 40 height 11
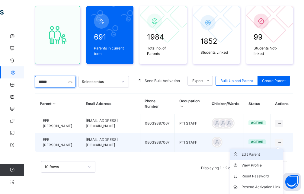
type input "******"
click at [271, 155] on div "Edit Parent" at bounding box center [261, 155] width 39 height 6
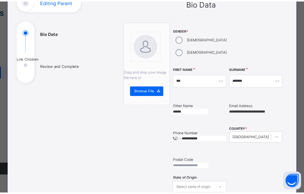
scroll to position [0, 0]
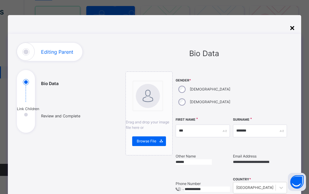
click at [290, 27] on div "×" at bounding box center [293, 27] width 6 height 13
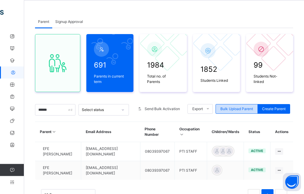
scroll to position [52, 0]
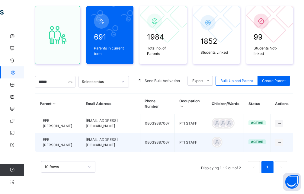
click at [262, 142] on span "active" at bounding box center [257, 142] width 12 height 4
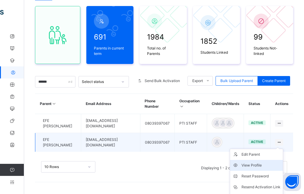
click at [264, 166] on div "View Profile" at bounding box center [261, 165] width 39 height 6
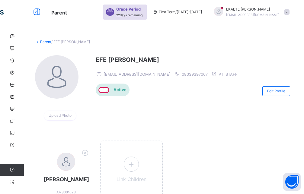
click at [117, 90] on span "Active" at bounding box center [120, 89] width 13 height 5
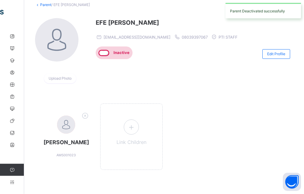
scroll to position [45, 0]
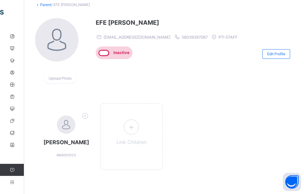
scroll to position [52, 0]
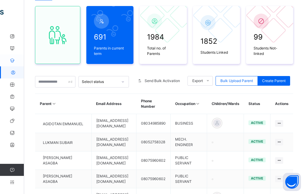
click at [13, 62] on icon at bounding box center [12, 60] width 24 height 5
